Goal: Transaction & Acquisition: Purchase product/service

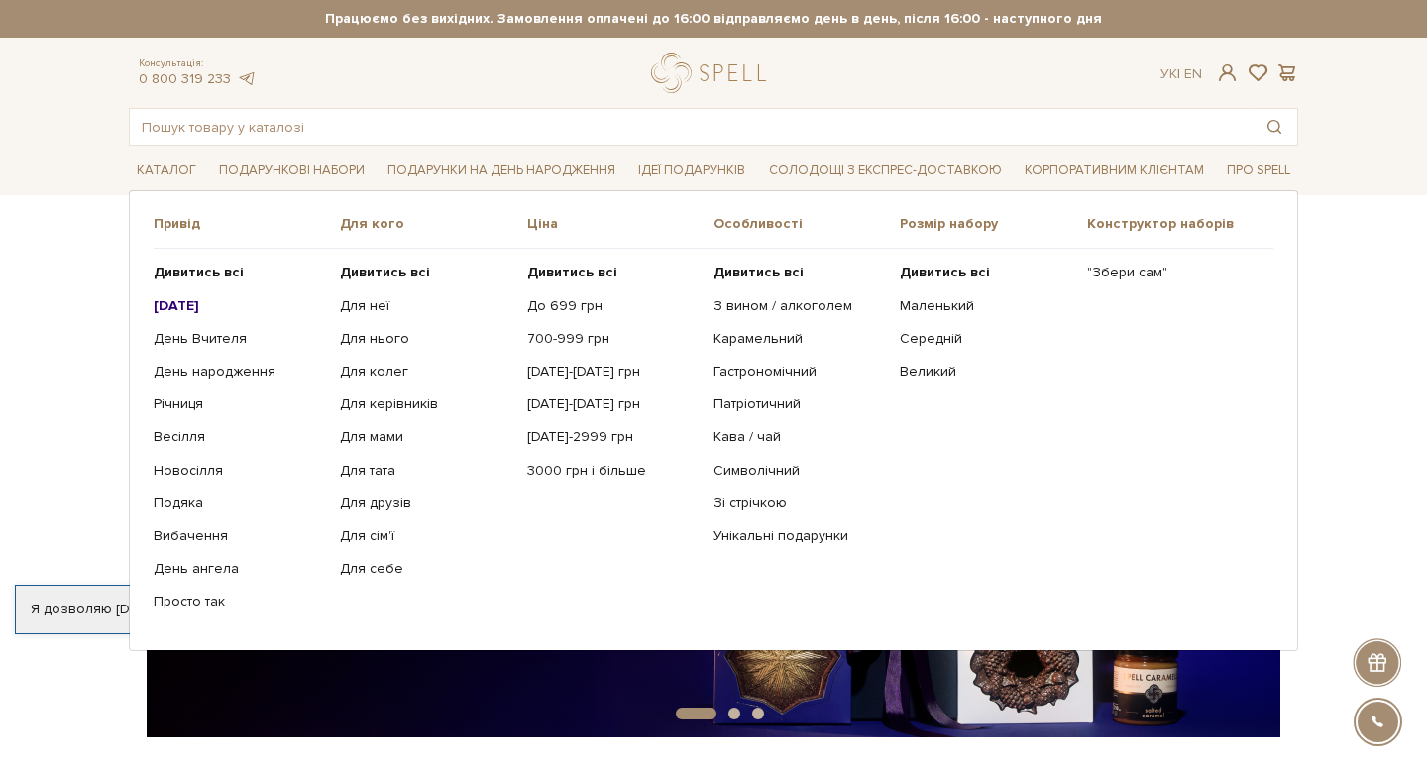
click at [199, 304] on b "[DATE]" at bounding box center [177, 305] width 46 height 17
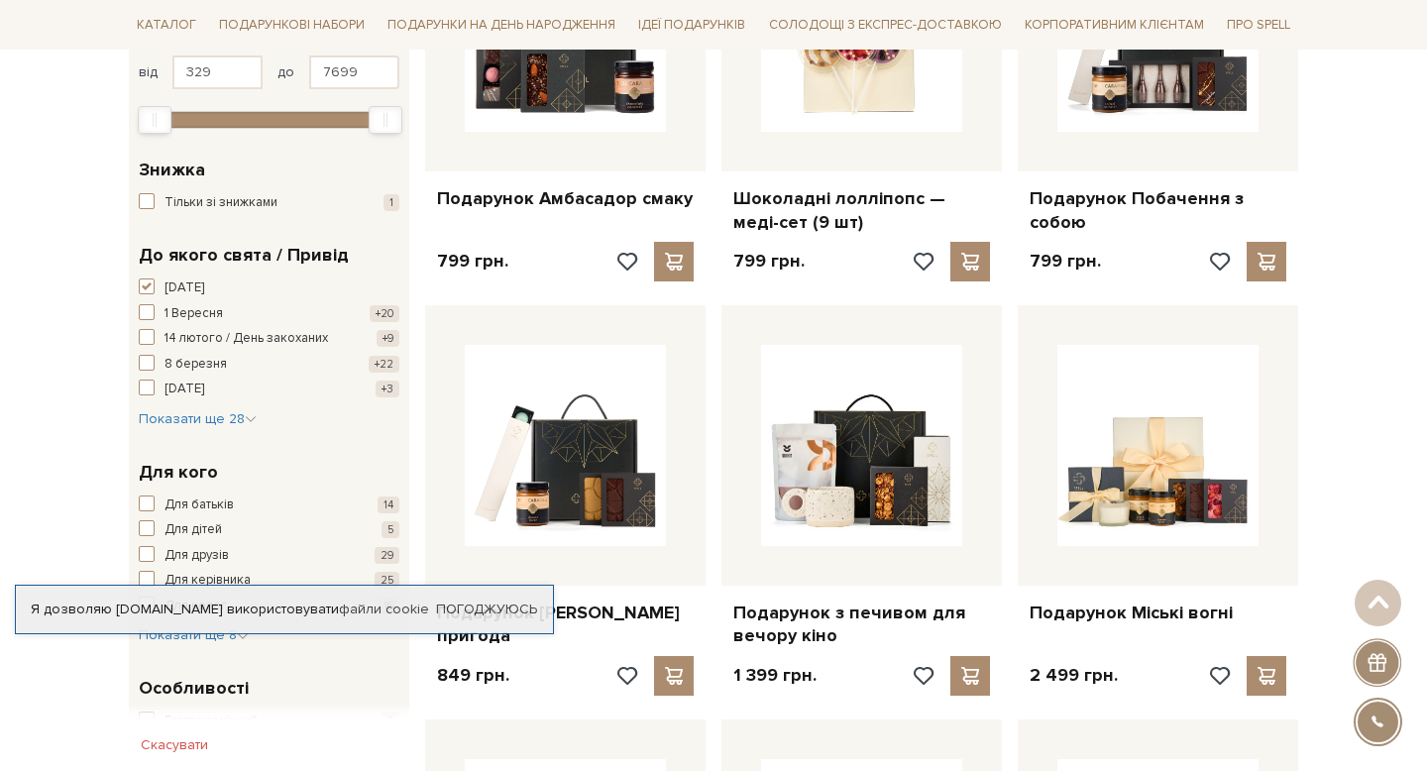
scroll to position [499, 0]
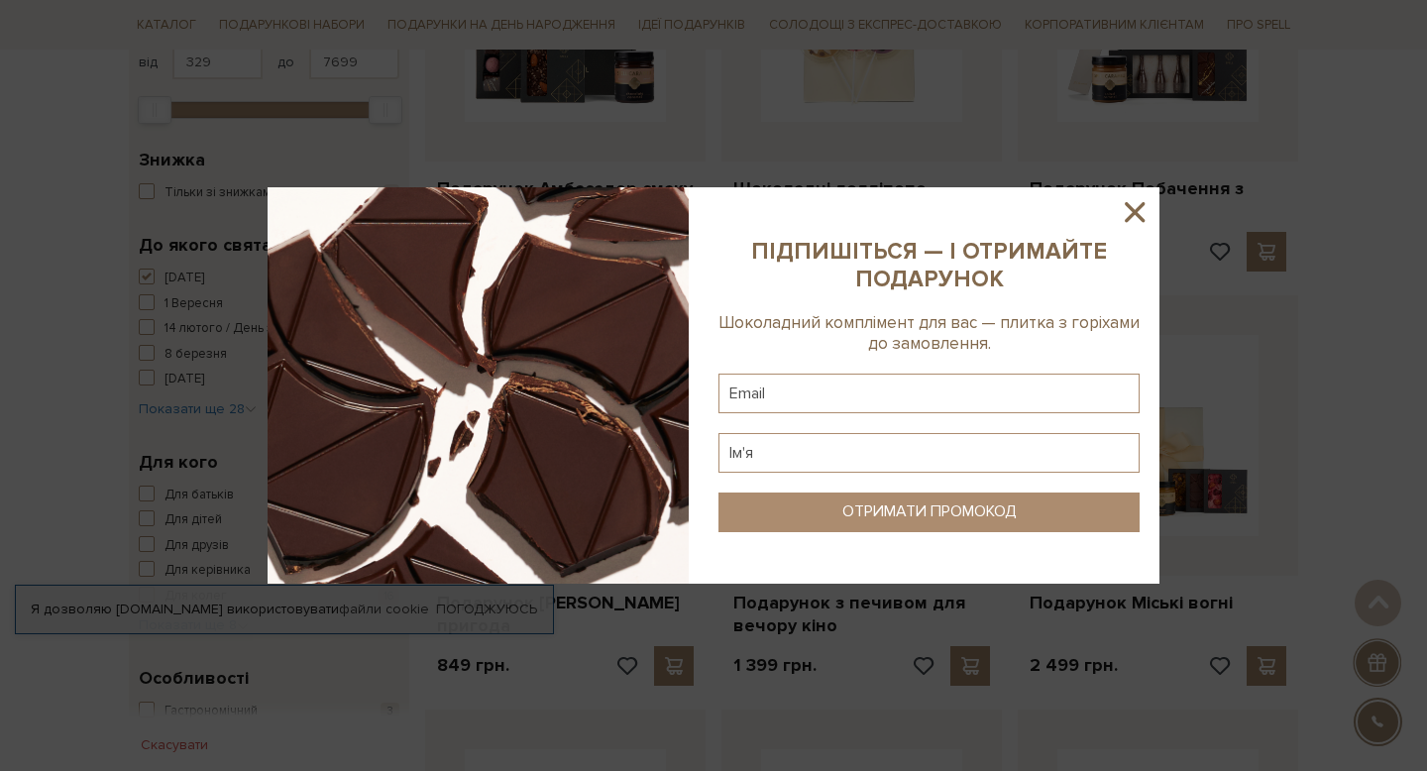
click at [1136, 216] on icon at bounding box center [1135, 212] width 34 height 34
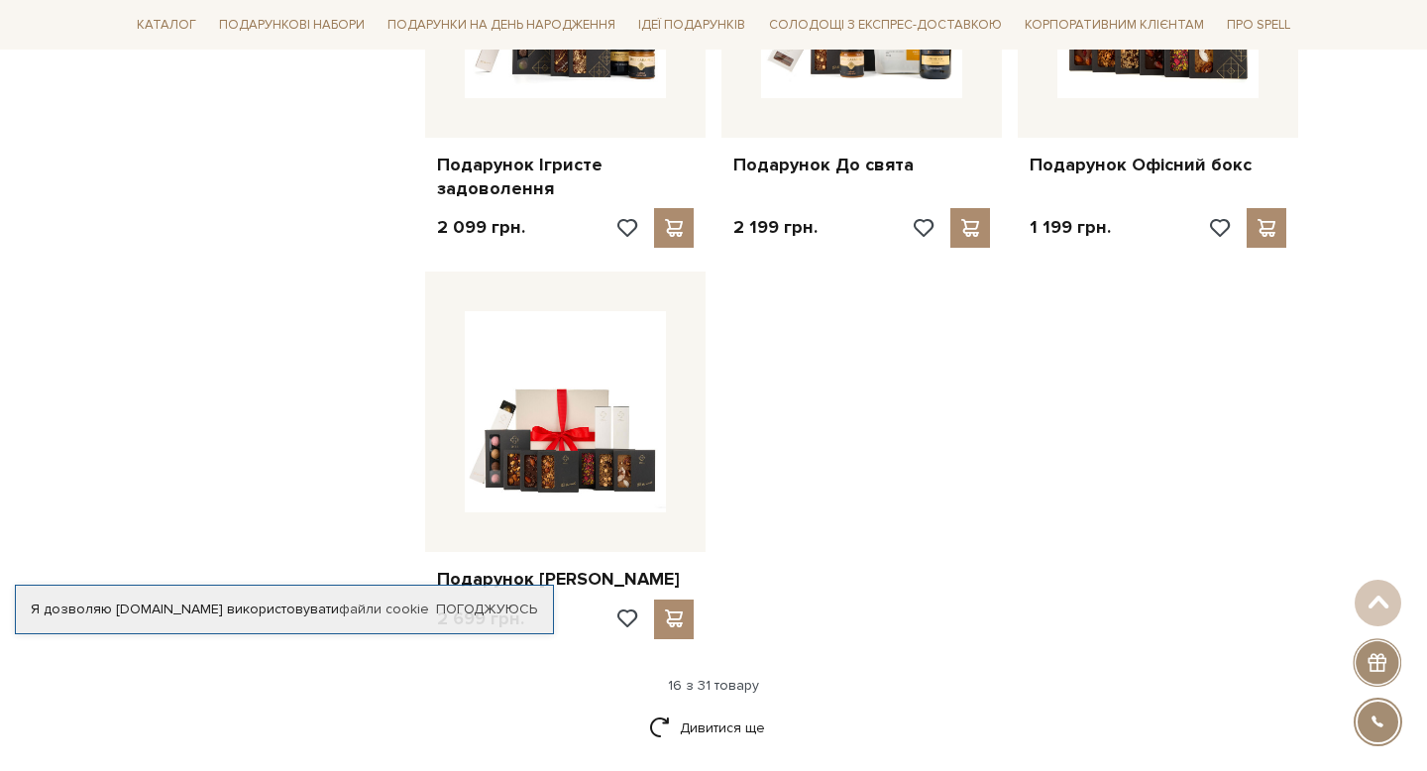
scroll to position [2259, 0]
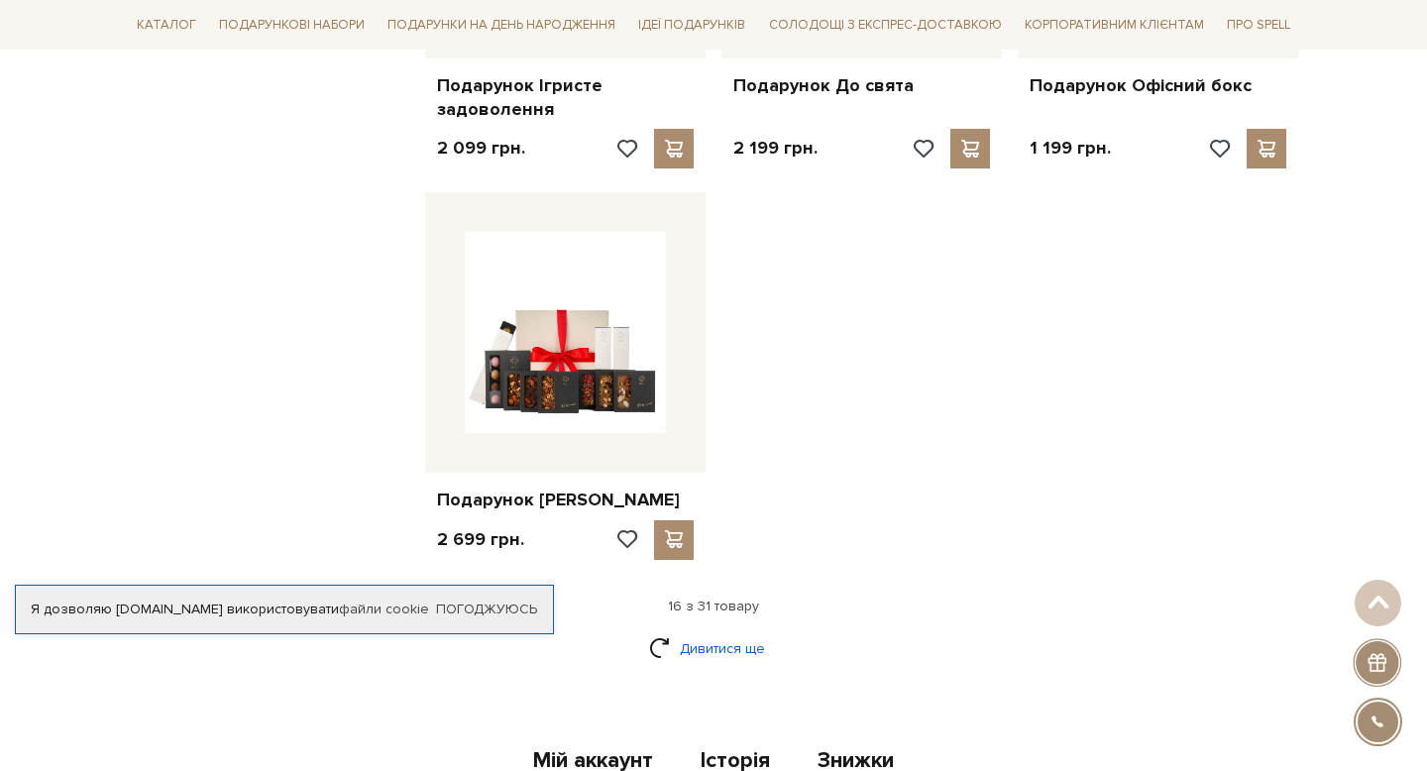
click at [738, 648] on link "Дивитися ще" at bounding box center [713, 648] width 129 height 35
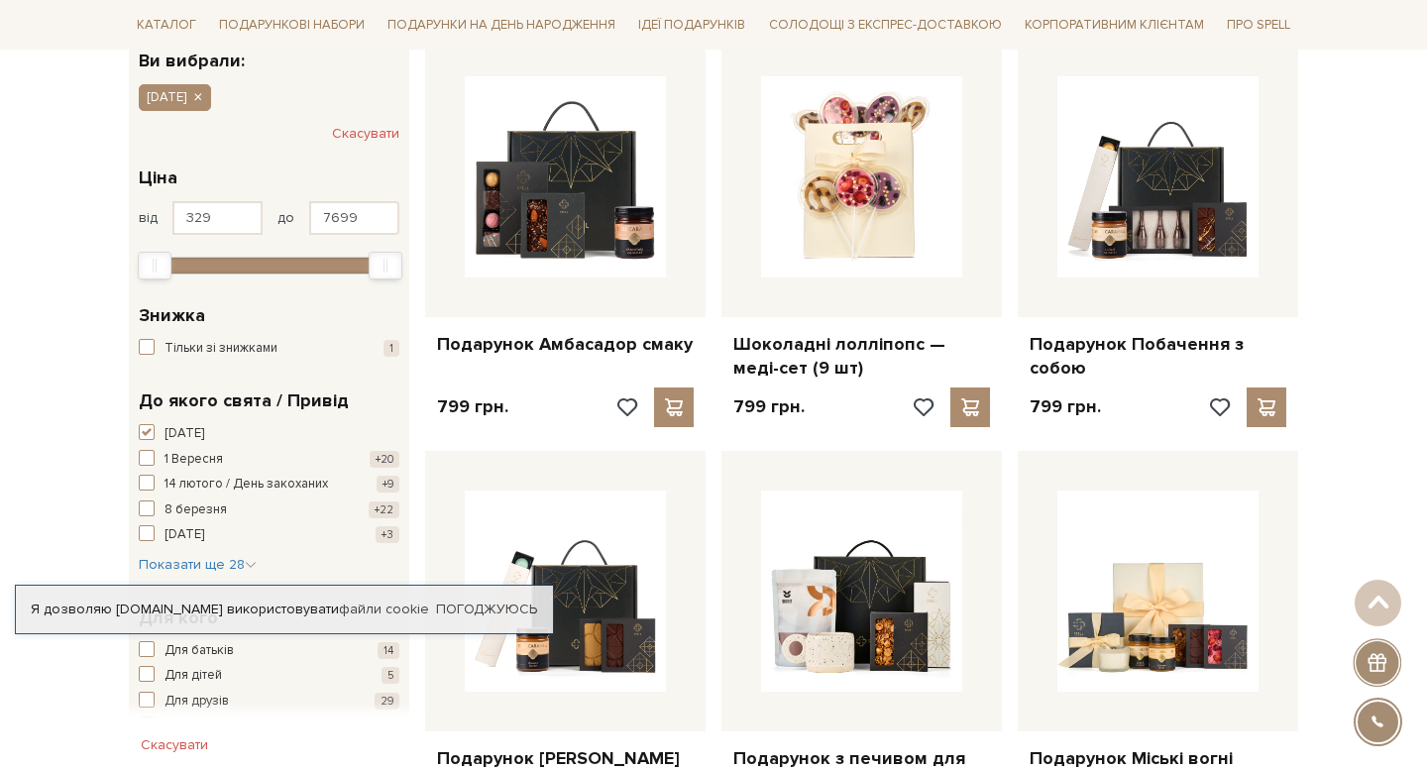
scroll to position [0, 0]
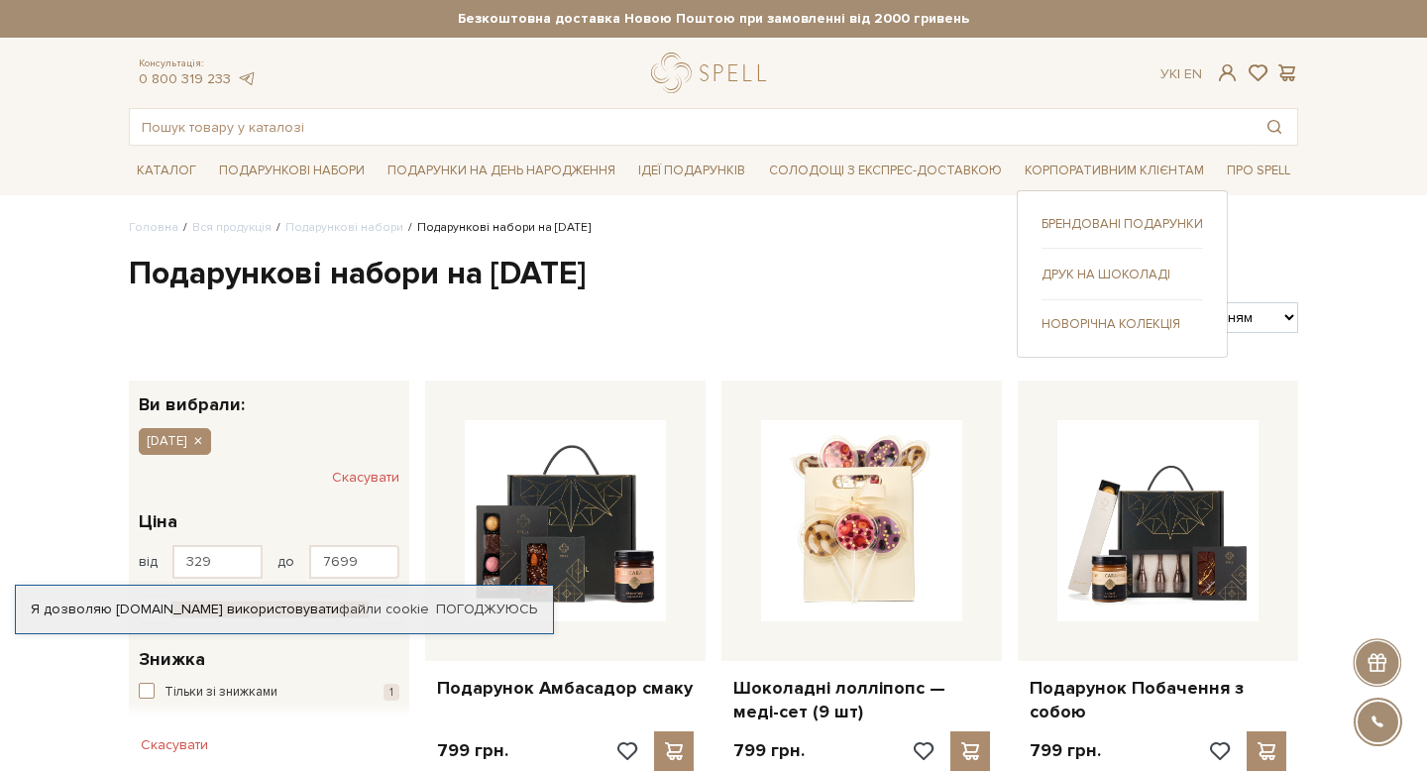
click at [1077, 228] on link "Брендовані подарунки" at bounding box center [1123, 224] width 162 height 18
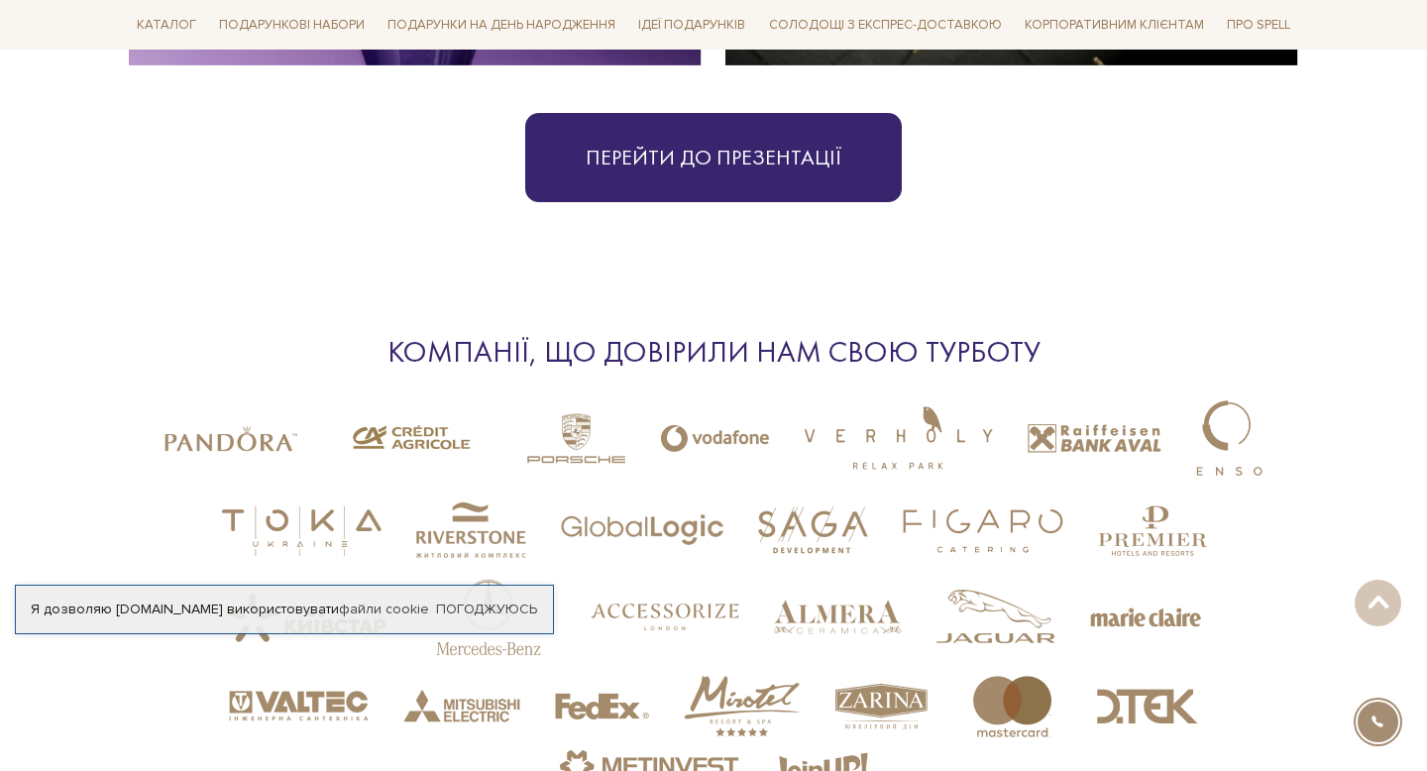
scroll to position [4799, 0]
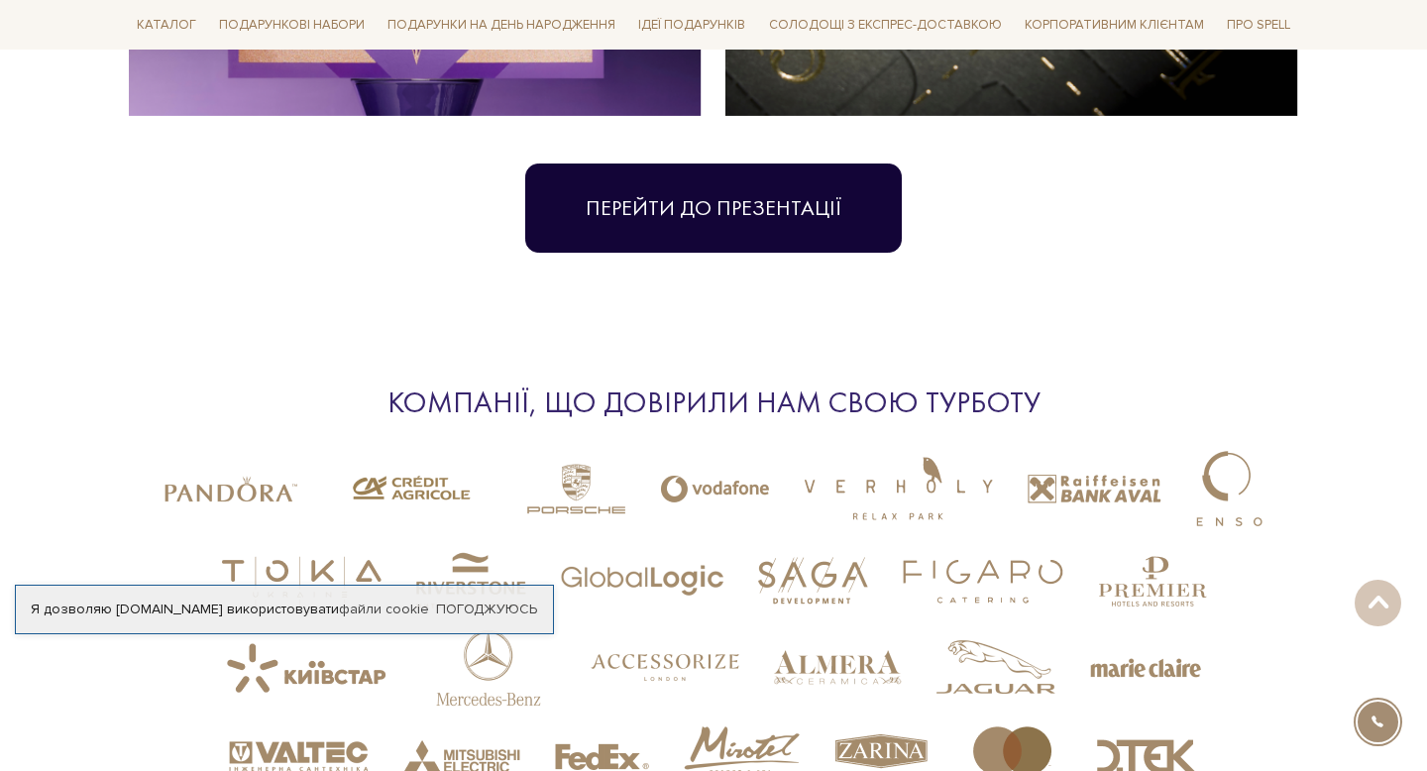
click at [785, 179] on link "Перейти до презентації" at bounding box center [713, 208] width 377 height 89
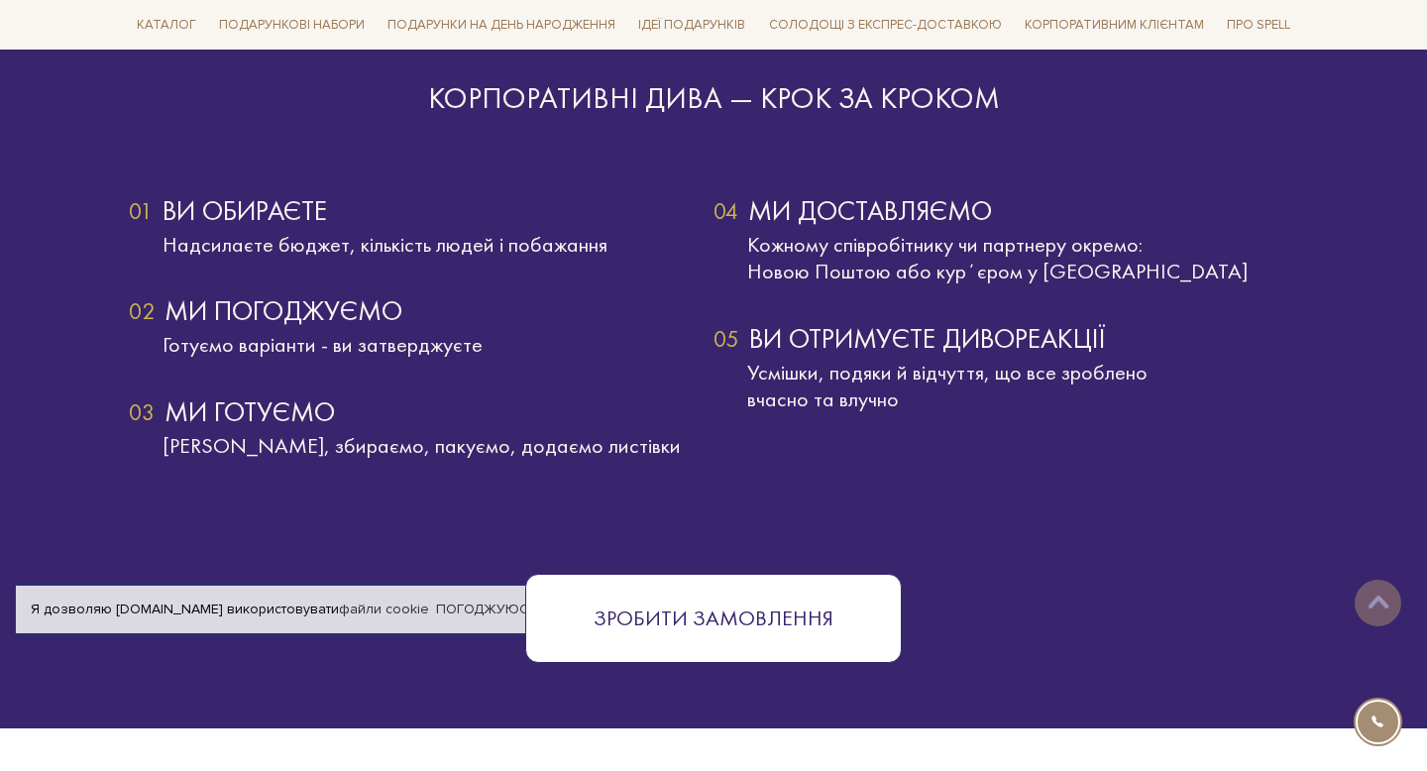
scroll to position [2601, 0]
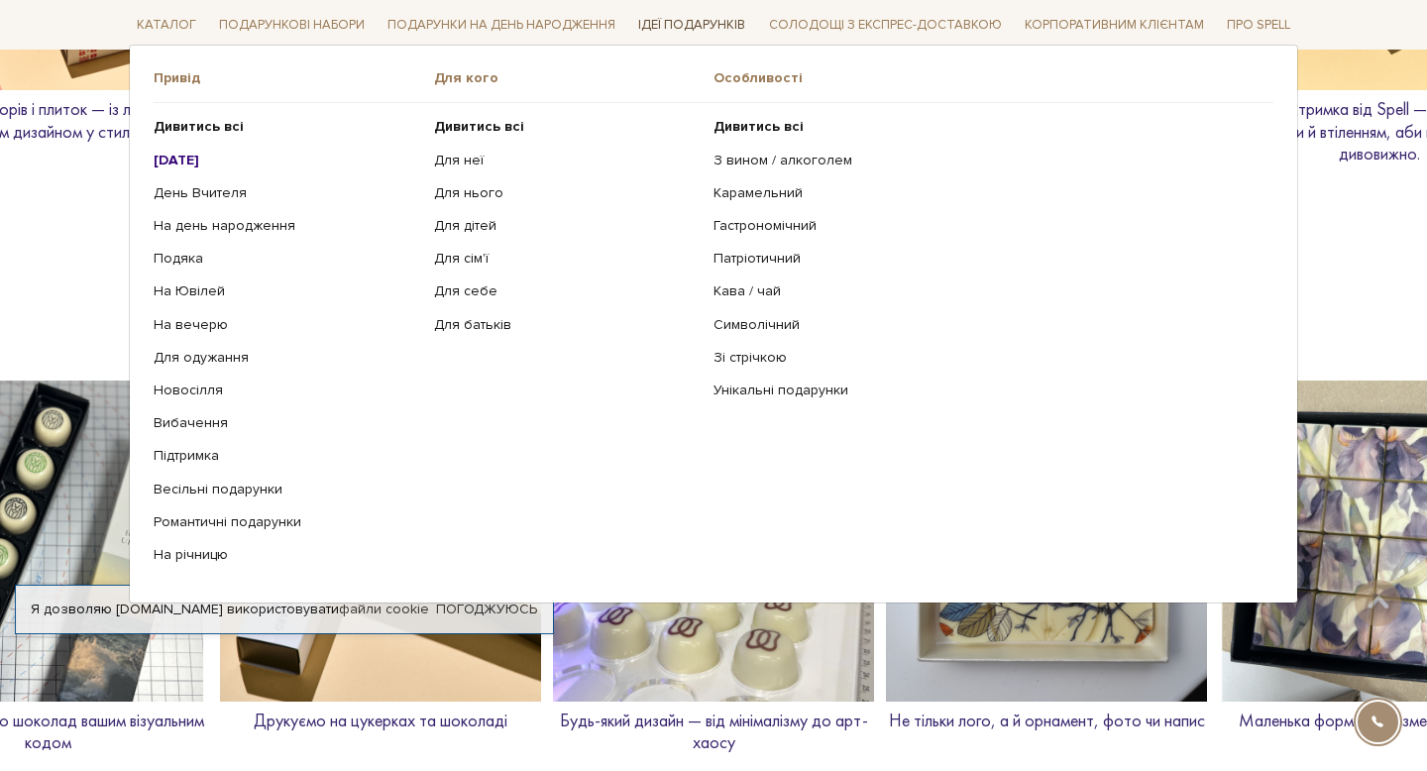
click at [671, 24] on link "Ідеї подарунків" at bounding box center [691, 25] width 123 height 31
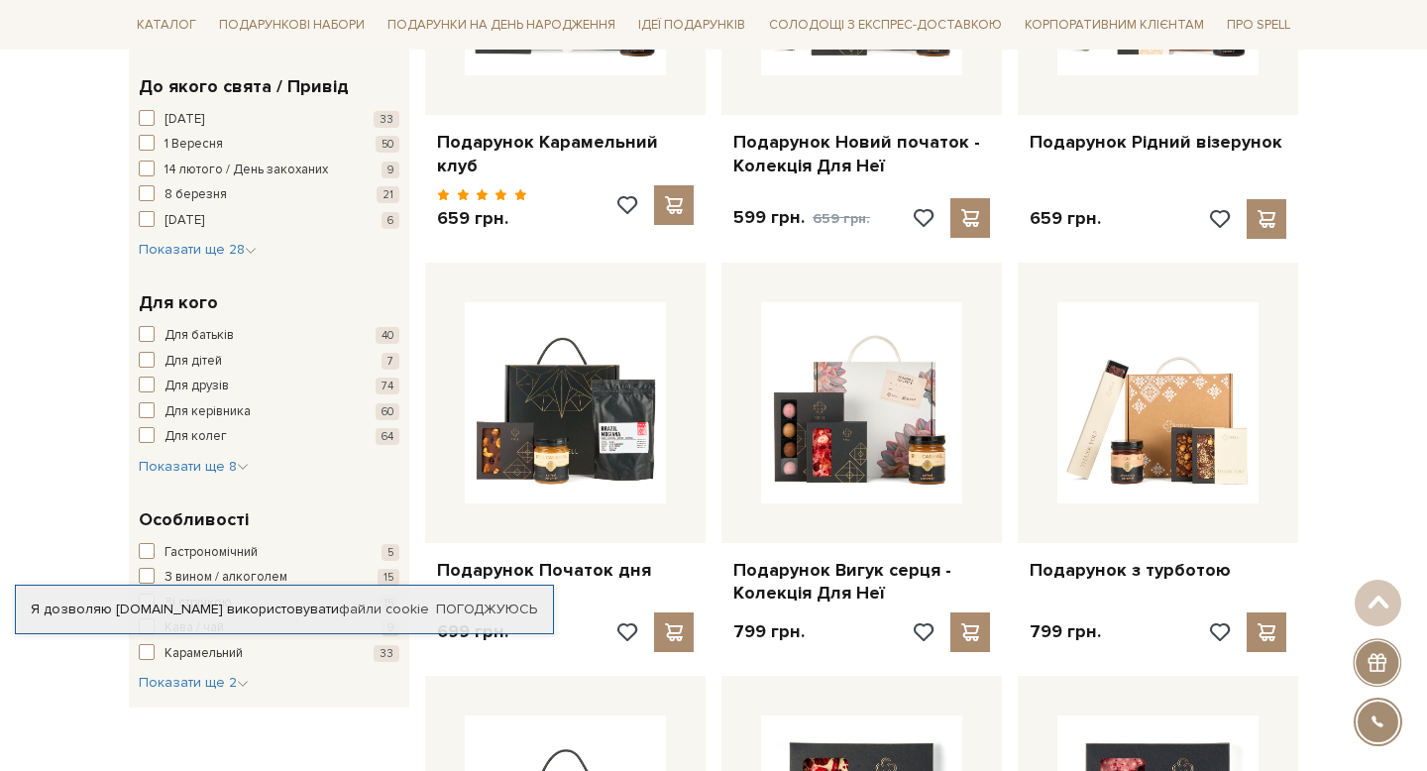
scroll to position [554, 0]
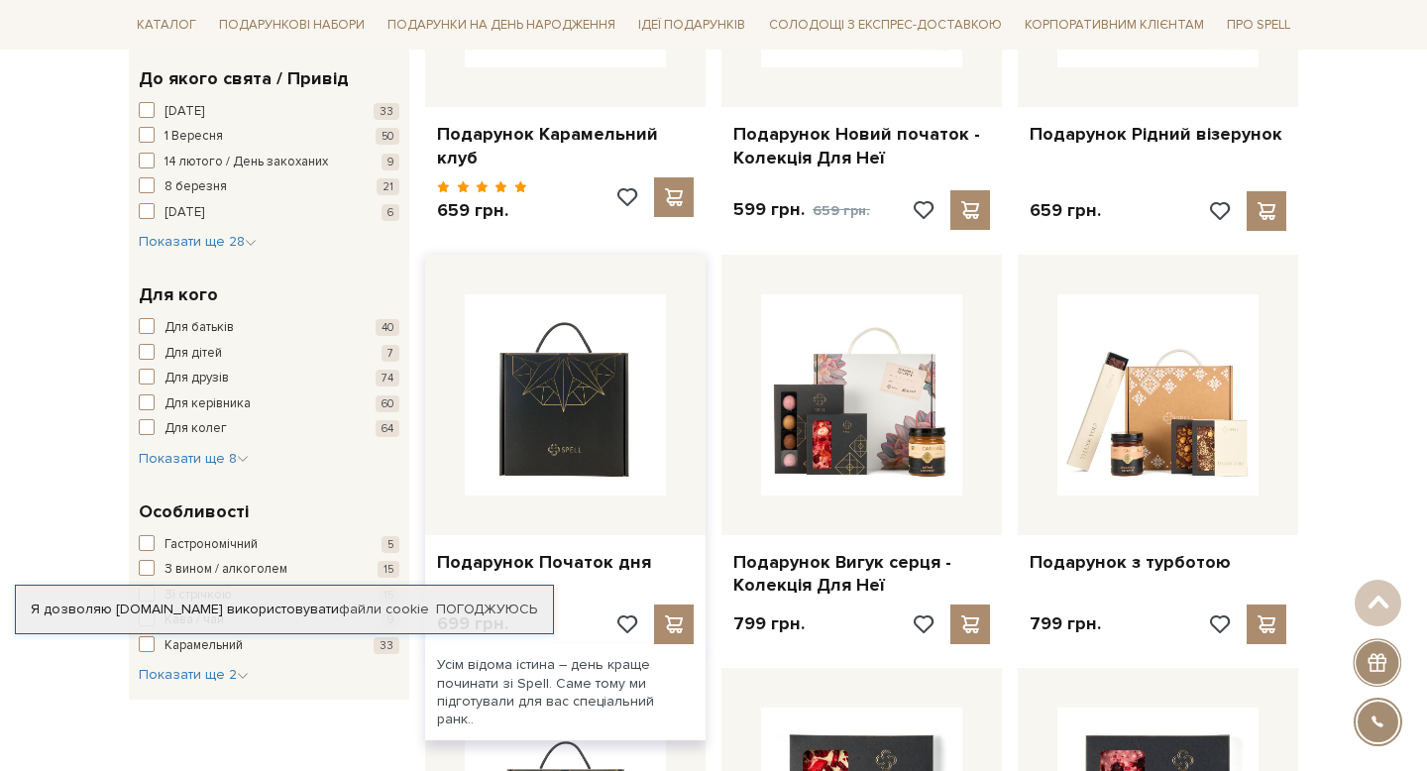
click at [623, 405] on img at bounding box center [565, 394] width 201 height 201
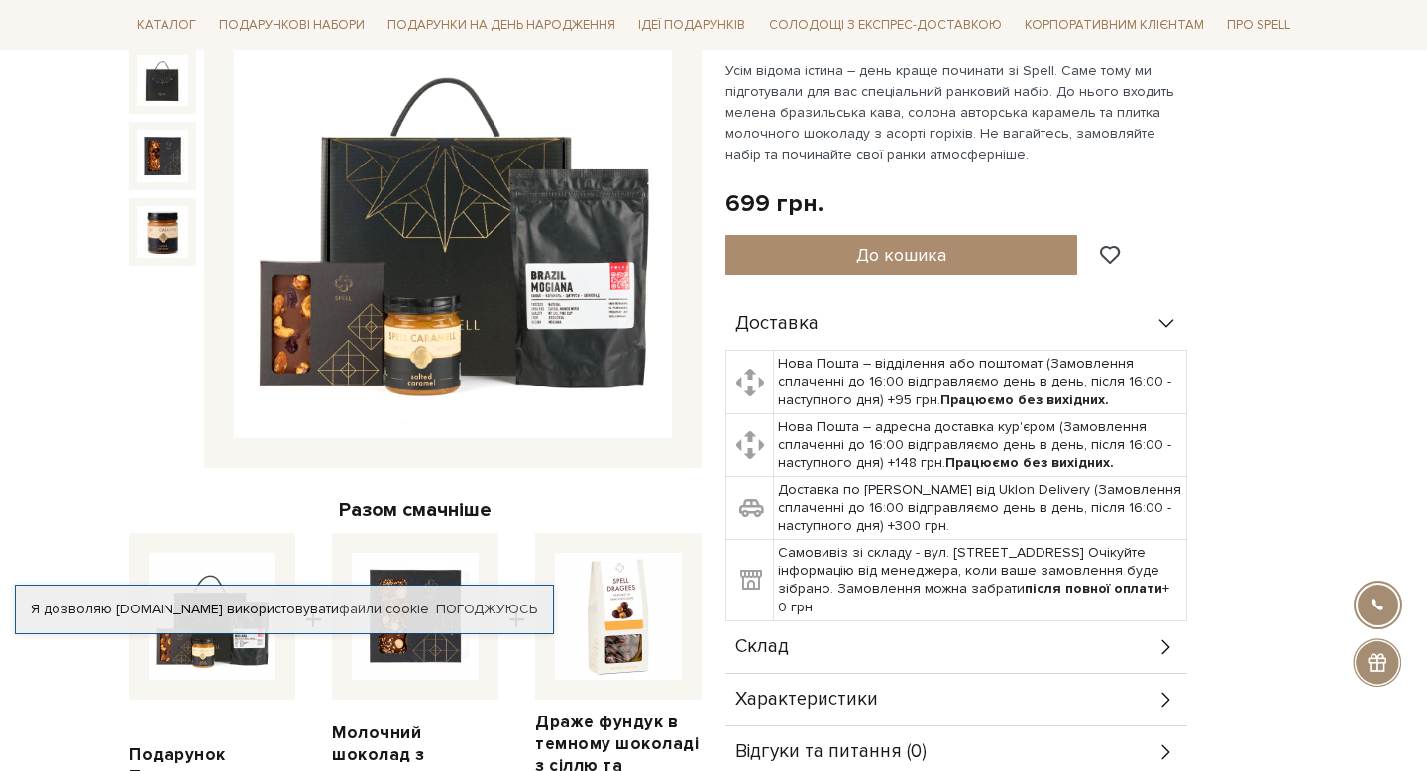
scroll to position [269, 0]
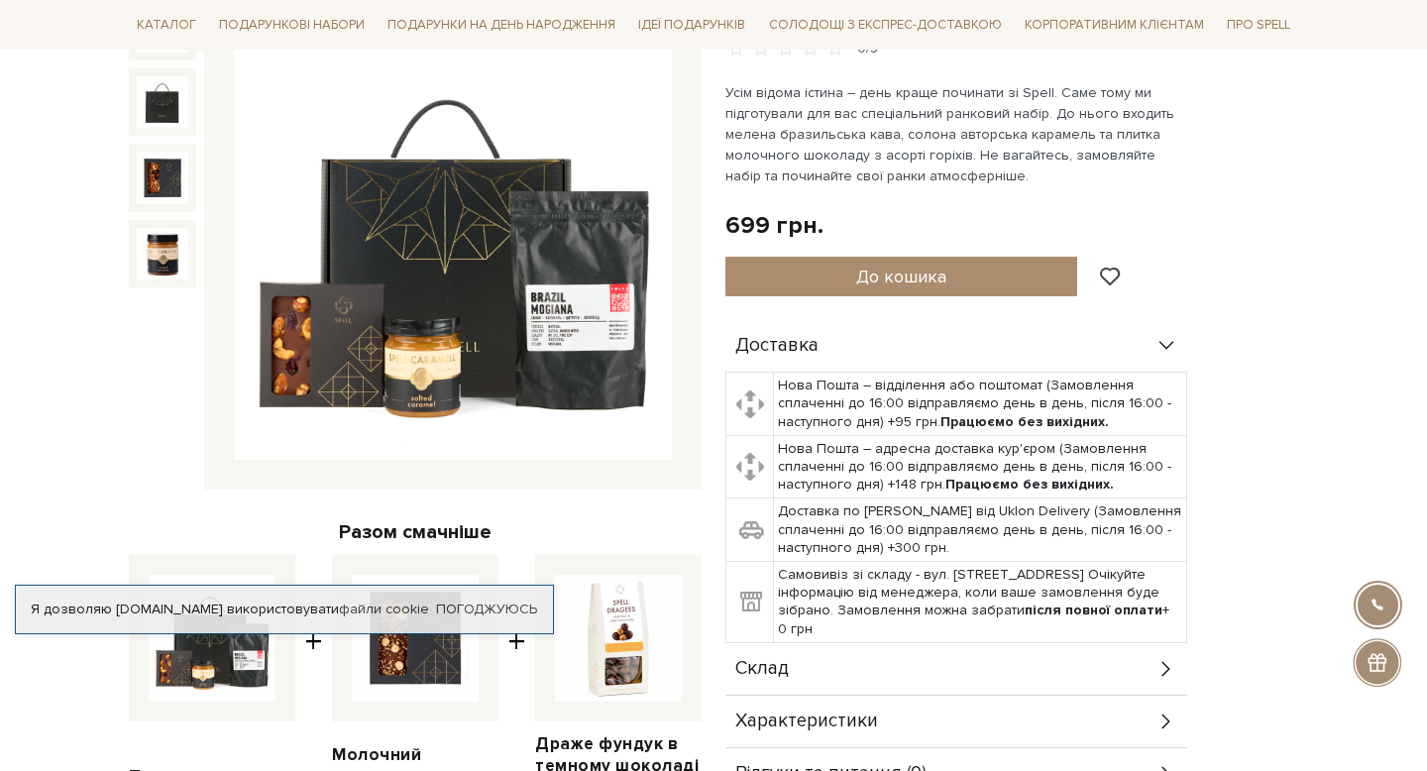
click at [527, 344] on img at bounding box center [453, 242] width 438 height 438
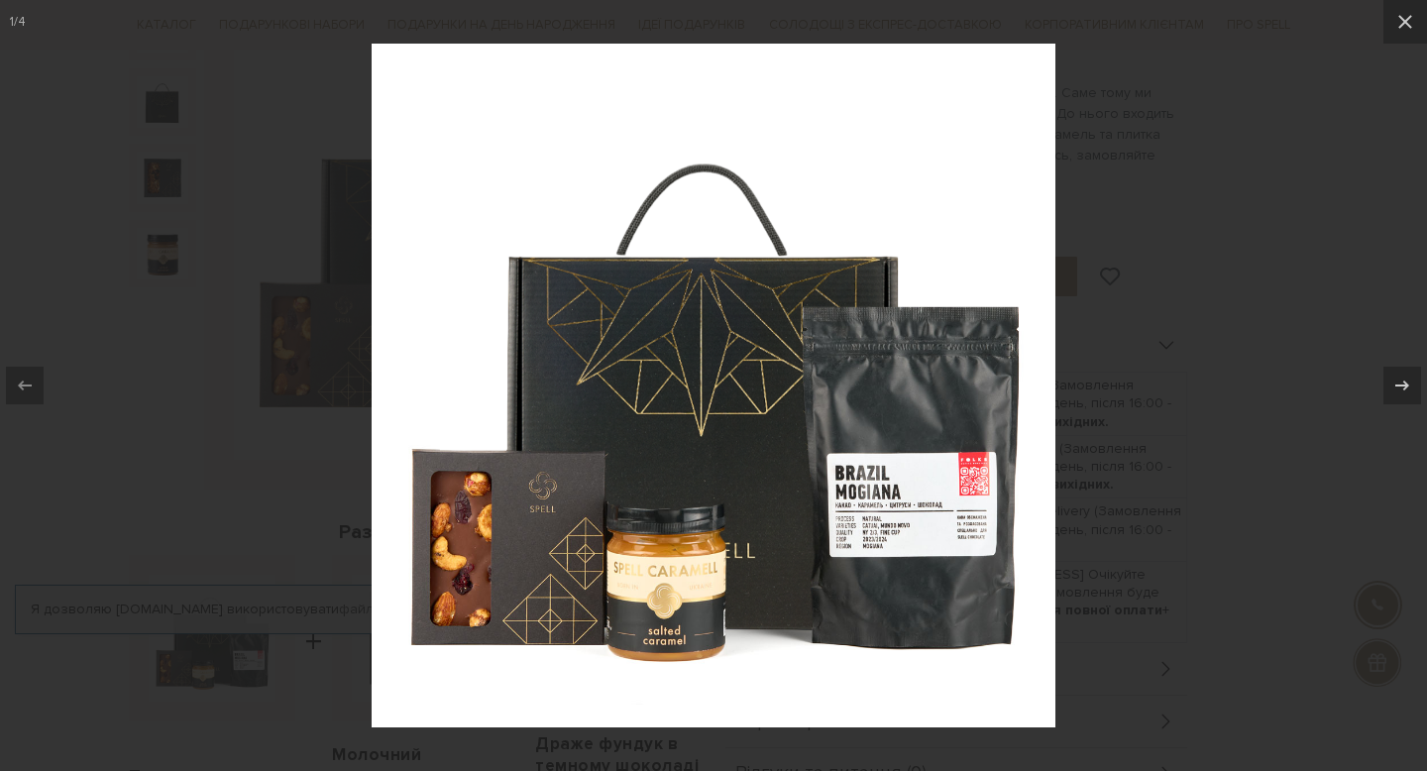
click at [1266, 404] on div at bounding box center [713, 385] width 1427 height 771
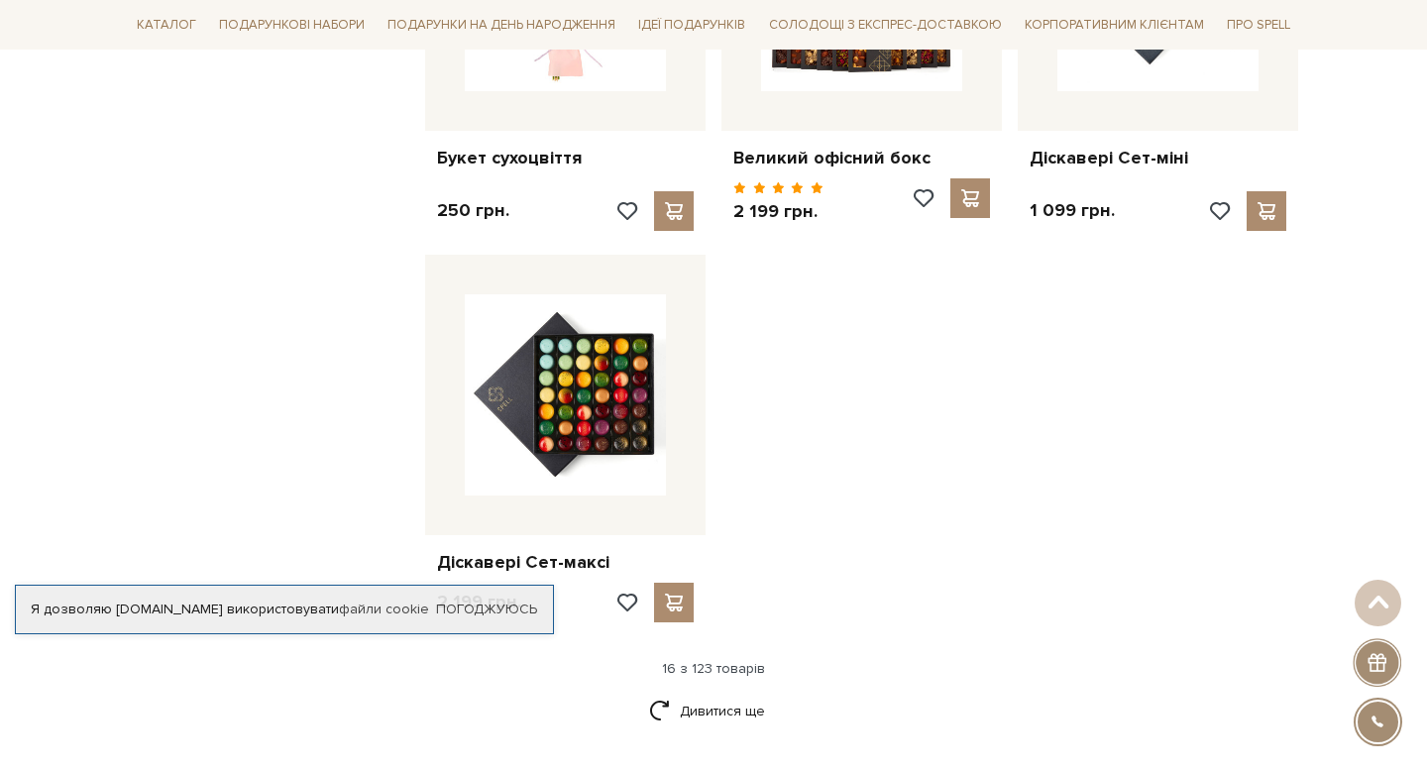
scroll to position [2378, 0]
